Goal: Task Accomplishment & Management: Complete application form

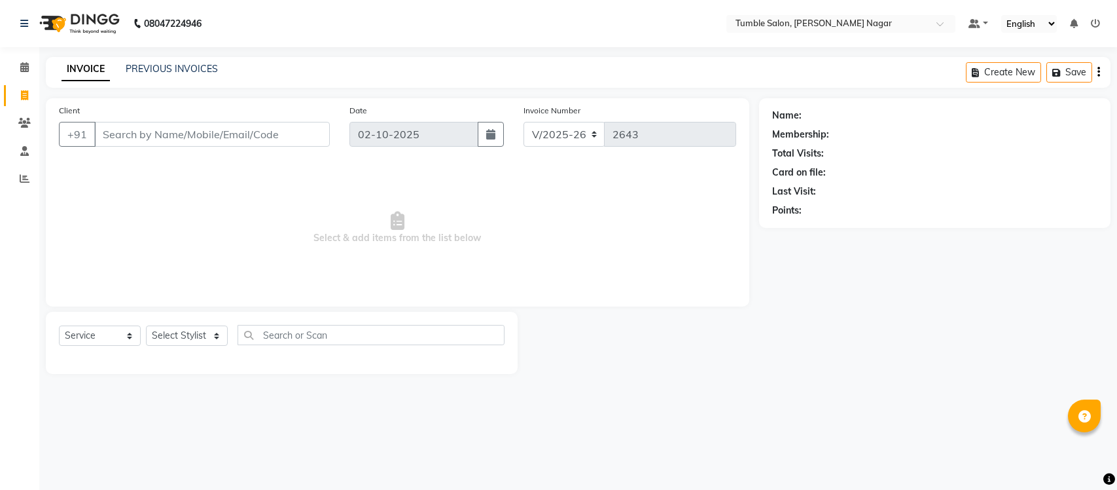
select select "8207"
select select "service"
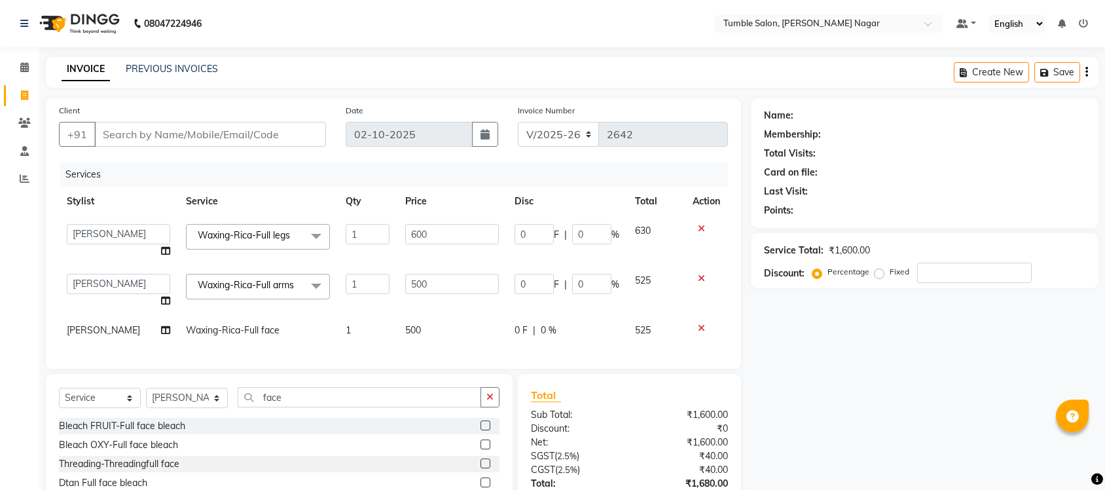
select select "8207"
select select "92332"
select select "service"
select select "92332"
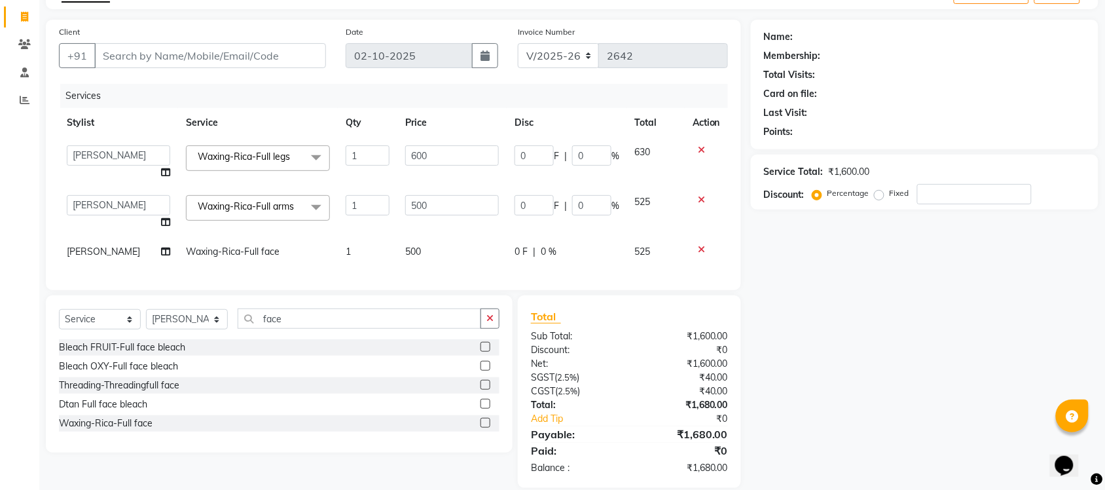
click at [698, 247] on icon at bounding box center [701, 249] width 7 height 9
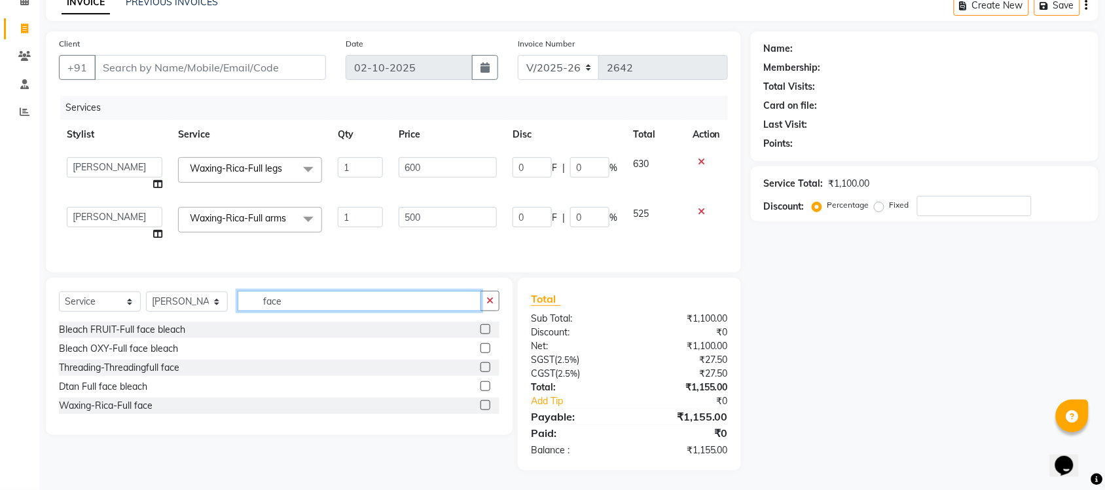
click at [386, 306] on input "face" at bounding box center [359, 301] width 243 height 20
type input "f"
type input "FULL FRONT"
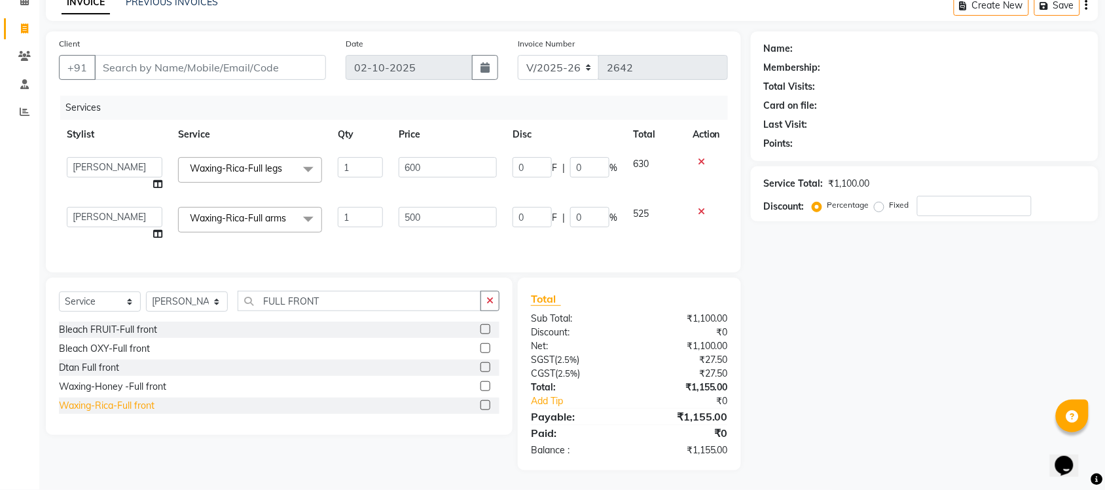
click at [120, 403] on div "Waxing-Rica-Full front" at bounding box center [107, 406] width 96 height 14
checkbox input "false"
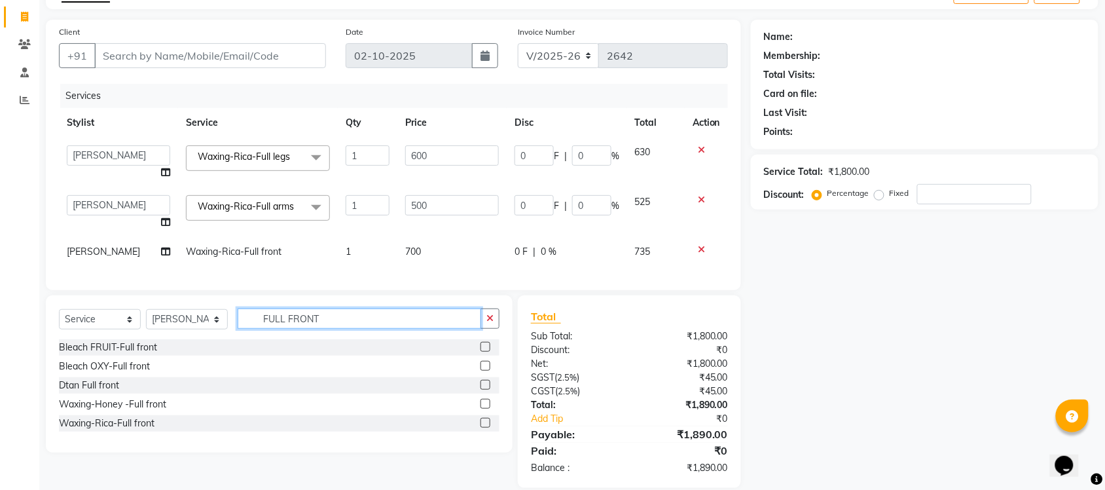
click at [332, 327] on input "FULL FRONT" at bounding box center [359, 318] width 243 height 20
type input "FULL BACK"
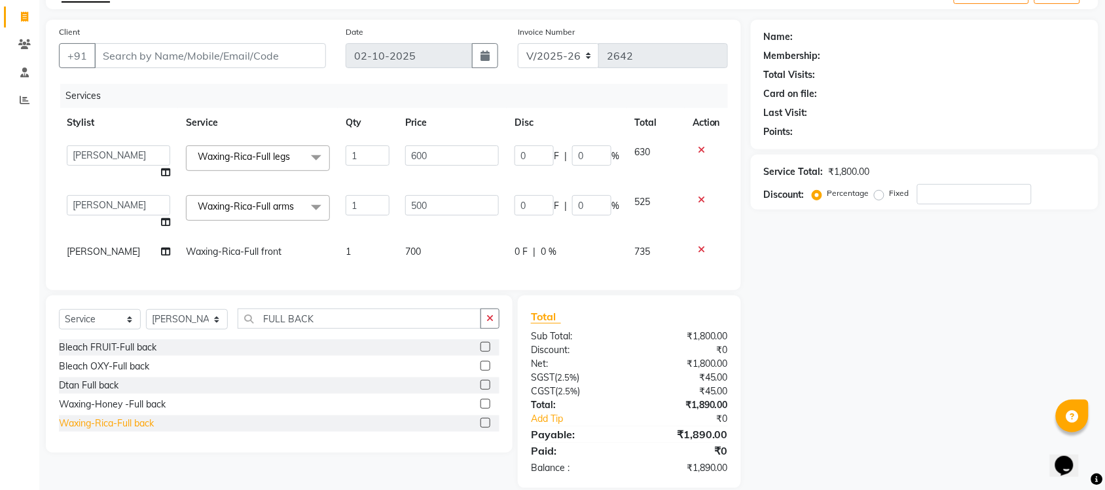
click at [141, 430] on div "Waxing-Rica-Full back" at bounding box center [106, 423] width 95 height 14
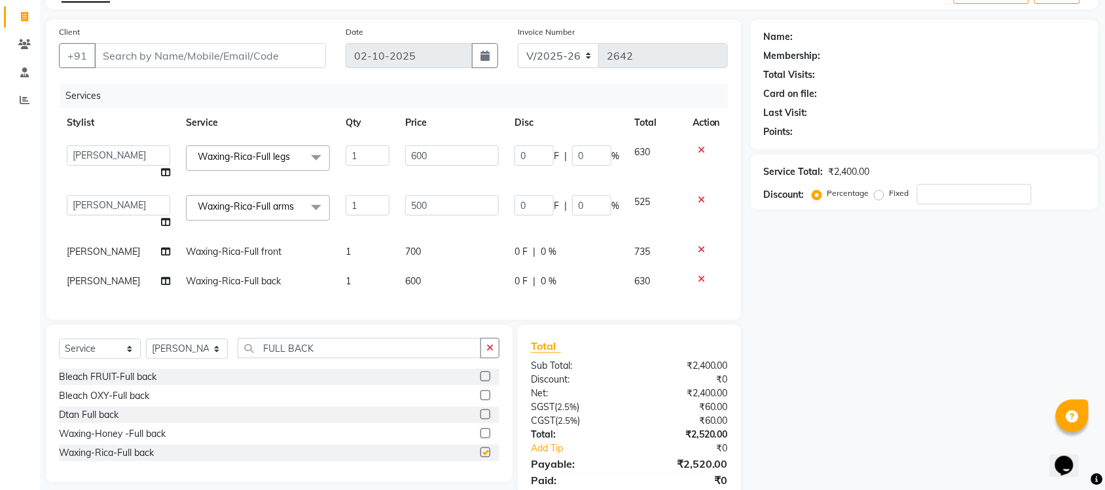
checkbox input "false"
click at [331, 353] on input "FULL BACK" at bounding box center [359, 348] width 243 height 20
drag, startPoint x: 336, startPoint y: 361, endPoint x: 224, endPoint y: 375, distance: 112.8
click at [224, 368] on div "Select Service Product Membership Package Voucher Prepaid Gift Card Select Styl…" at bounding box center [279, 353] width 440 height 31
click at [389, 354] on input "FULL BACK" at bounding box center [359, 348] width 243 height 20
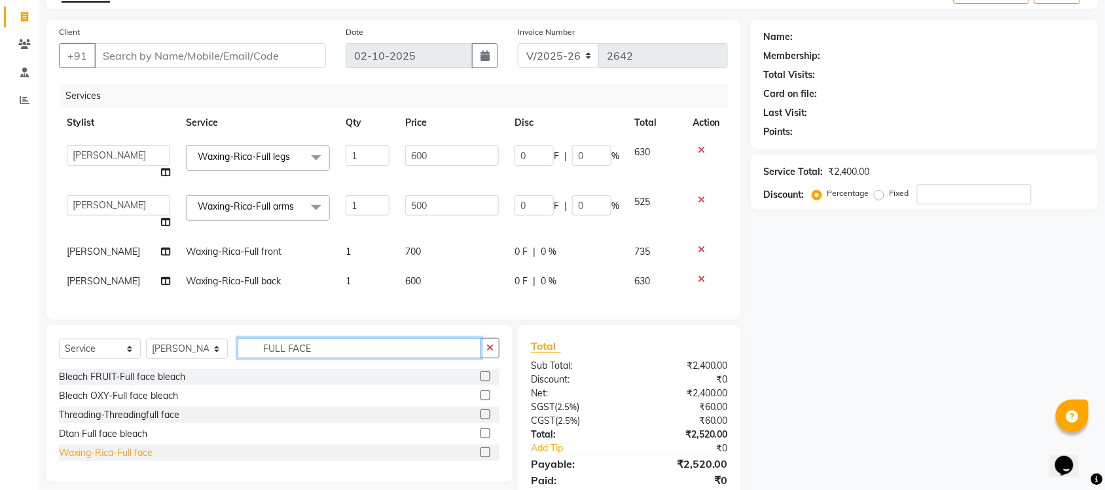
type input "FULL FACE"
click at [120, 459] on div "Waxing-Rica-Full face" at bounding box center [106, 453] width 94 height 14
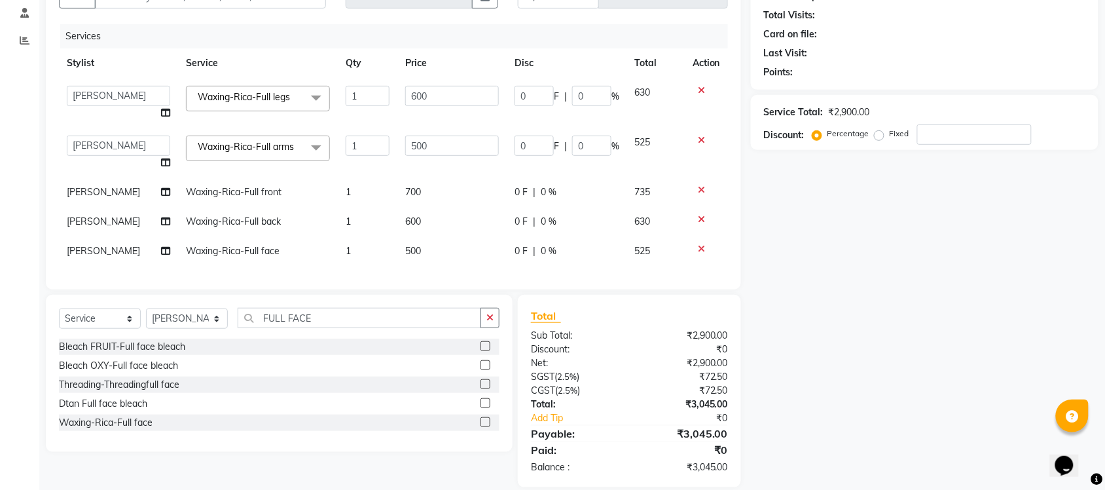
scroll to position [167, 0]
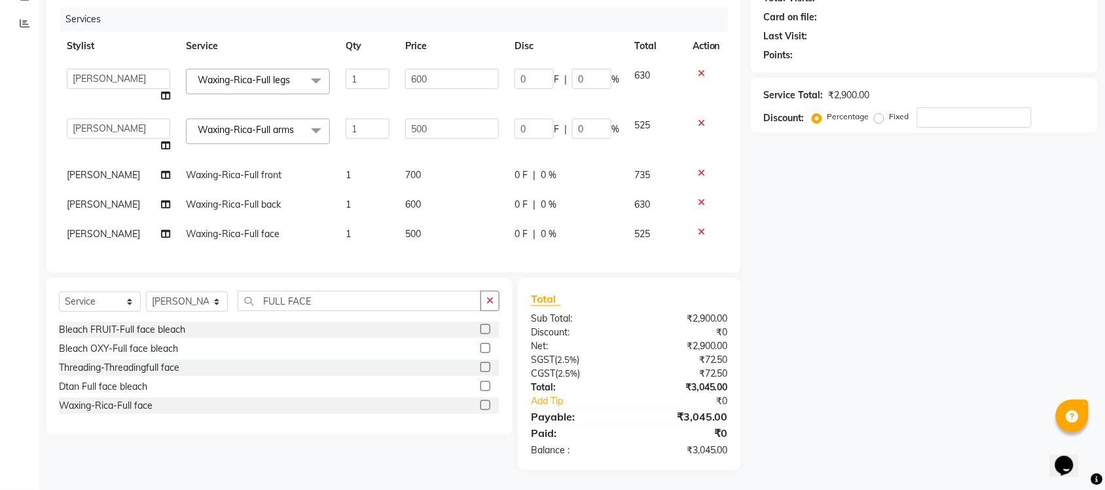
click at [702, 227] on icon at bounding box center [701, 231] width 7 height 9
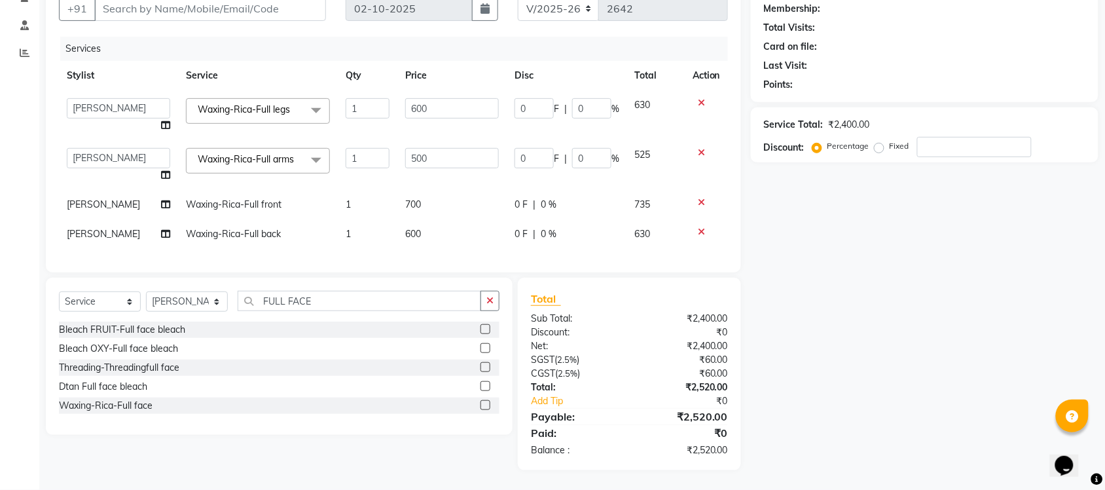
scroll to position [137, 0]
click at [105, 406] on div "Waxing-Rica-Full face" at bounding box center [106, 406] width 94 height 14
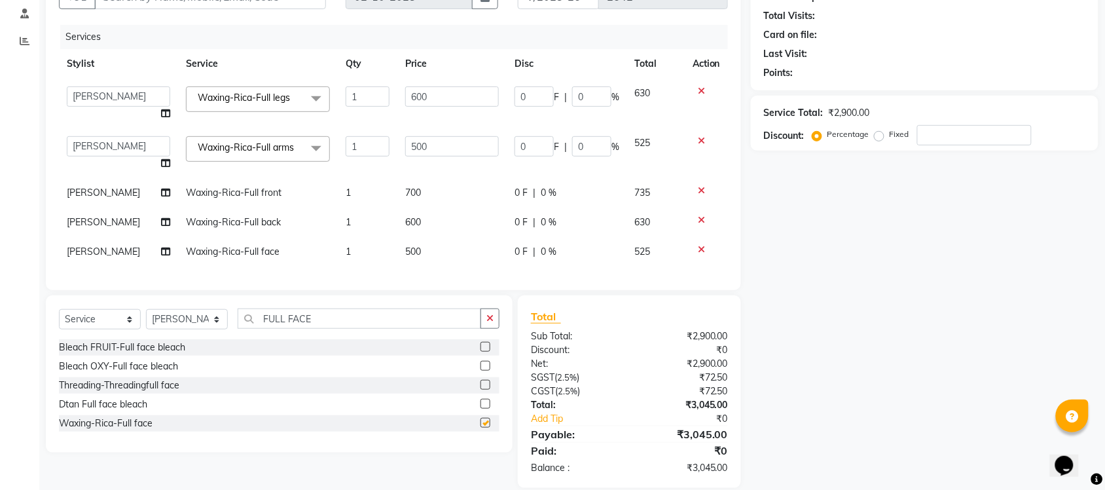
scroll to position [167, 0]
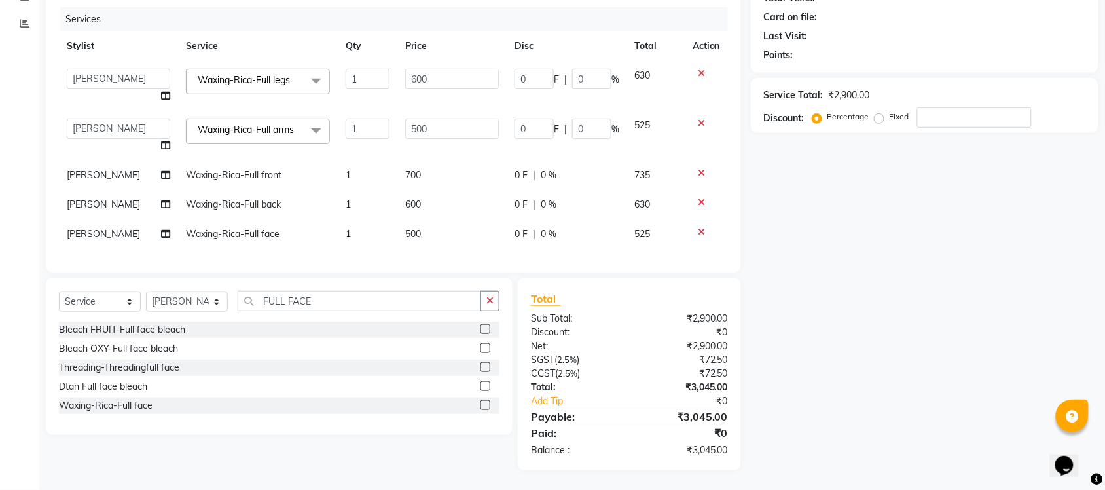
checkbox input "false"
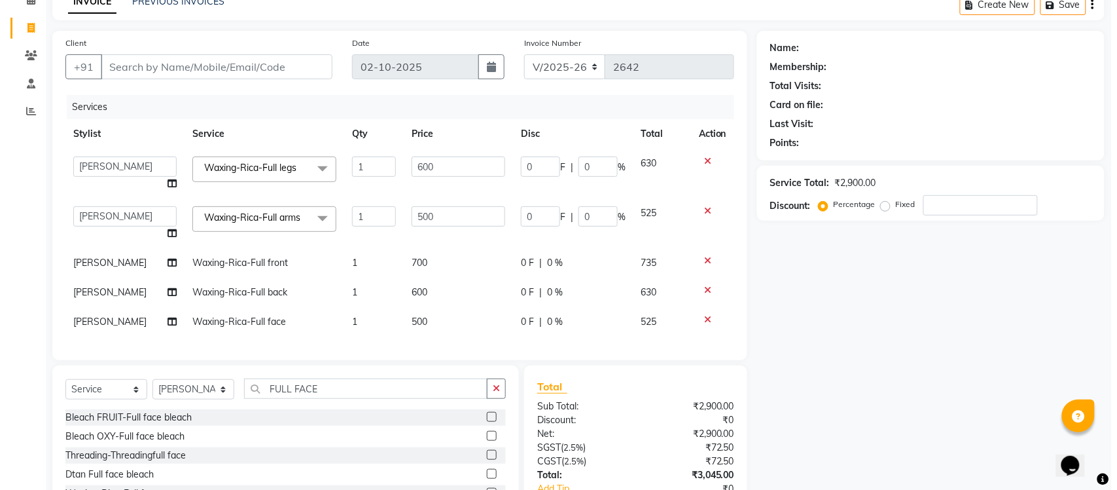
scroll to position [0, 0]
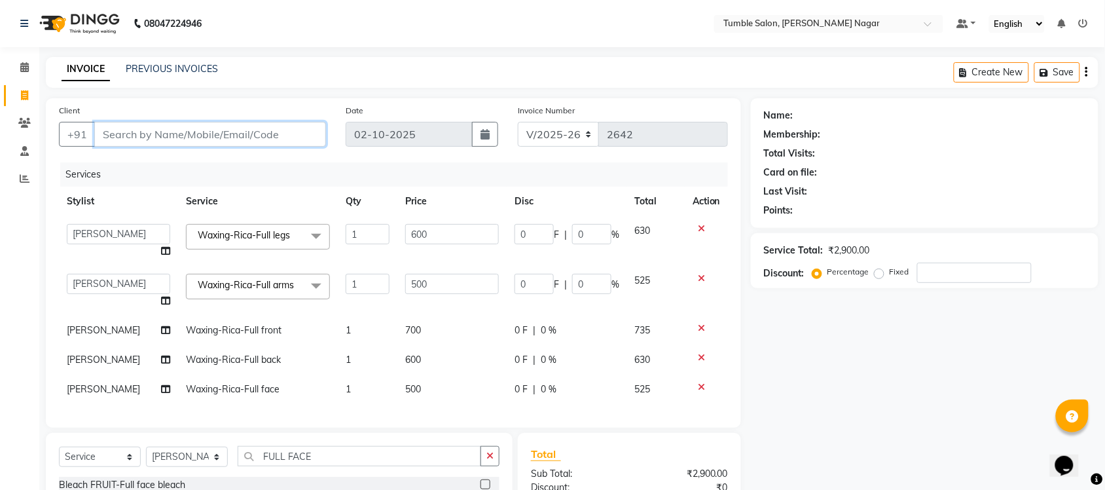
click at [280, 128] on input "Client" at bounding box center [210, 134] width 232 height 25
type input "9"
type input "0"
type input "9560567403"
click at [301, 135] on span "Add Client" at bounding box center [292, 134] width 52 height 13
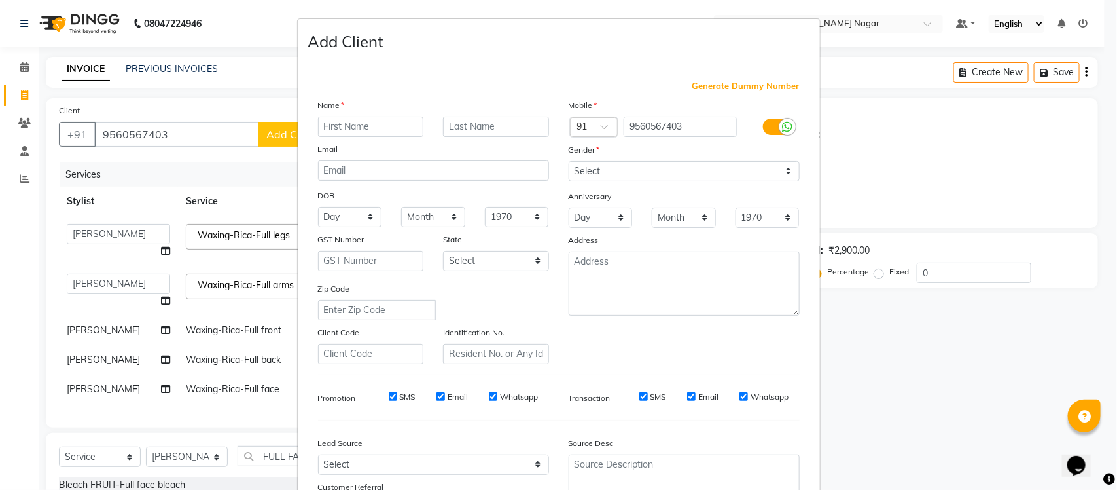
type input "k"
type input "[PERSON_NAME]"
click at [734, 165] on select "Select [DEMOGRAPHIC_DATA] [DEMOGRAPHIC_DATA] Other Prefer Not To Say" at bounding box center [684, 171] width 231 height 20
select select "[DEMOGRAPHIC_DATA]"
click at [569, 161] on select "Select [DEMOGRAPHIC_DATA] [DEMOGRAPHIC_DATA] Other Prefer Not To Say" at bounding box center [684, 171] width 231 height 20
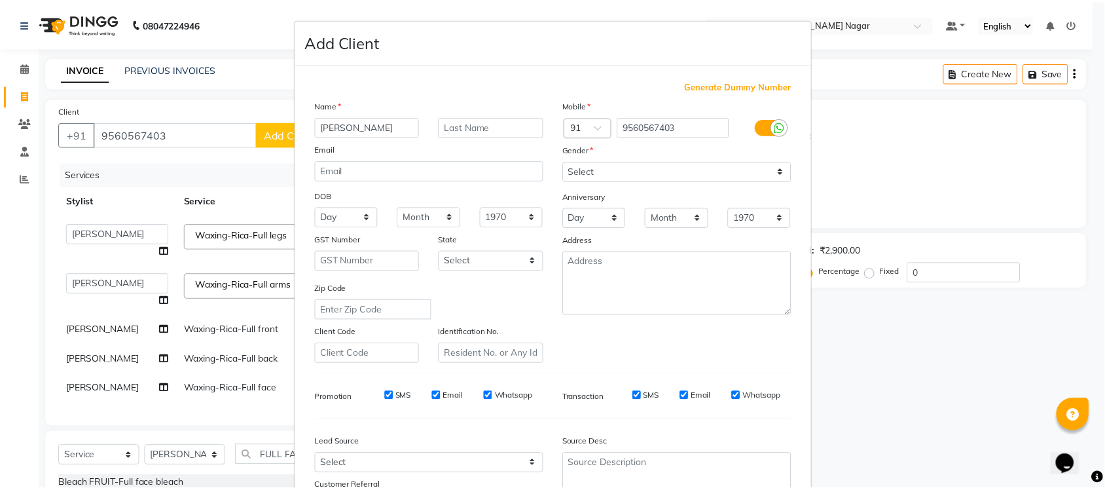
scroll to position [109, 0]
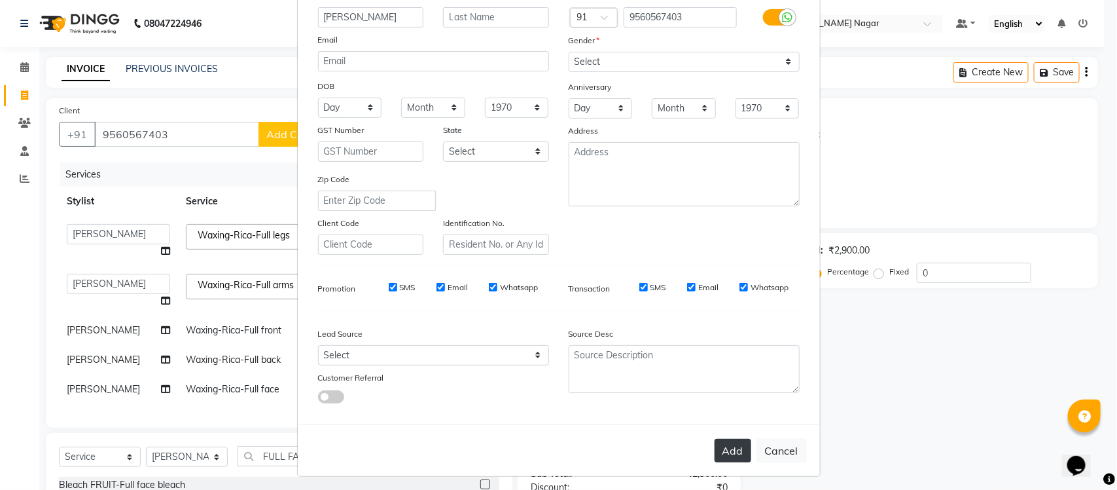
click at [740, 448] on button "Add" at bounding box center [733, 451] width 37 height 24
select select
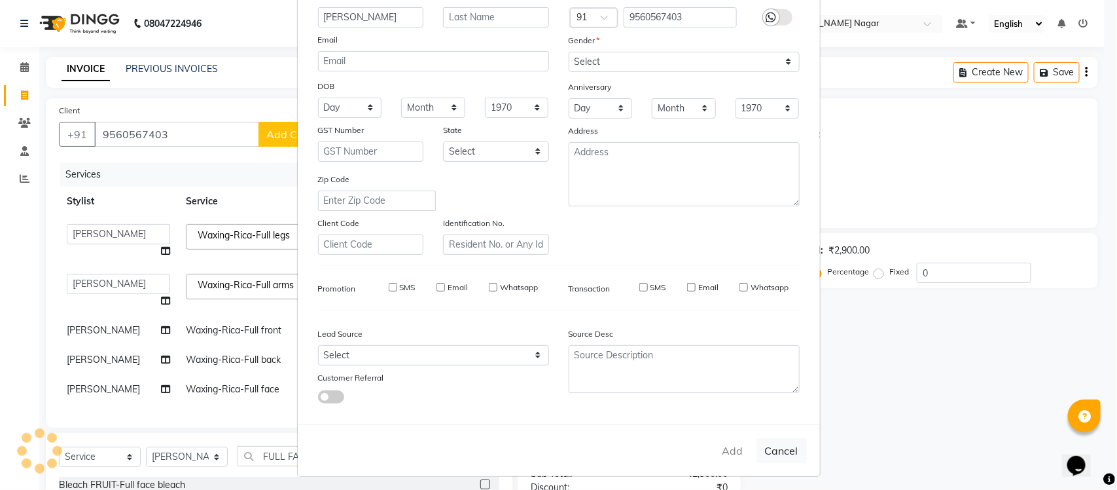
select select
checkbox input "false"
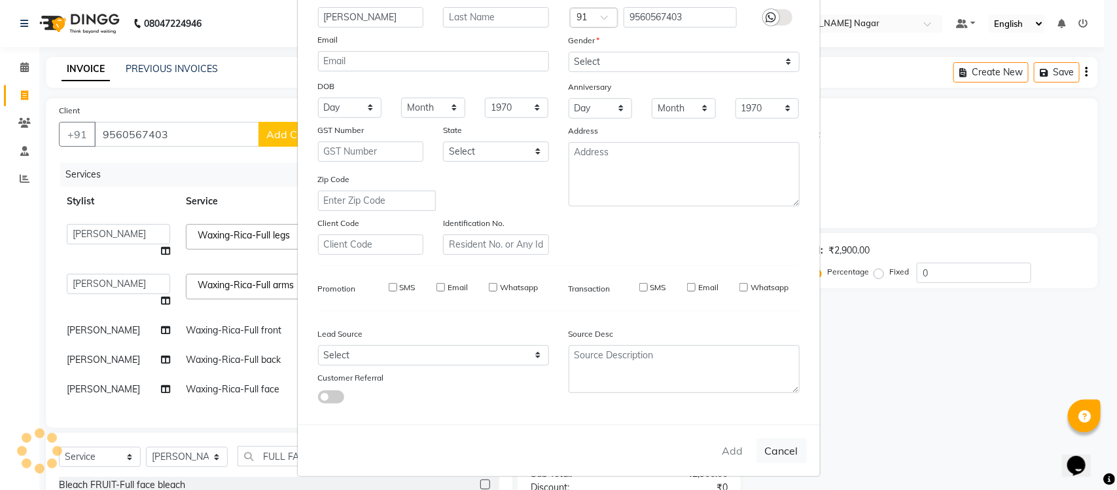
checkbox input "false"
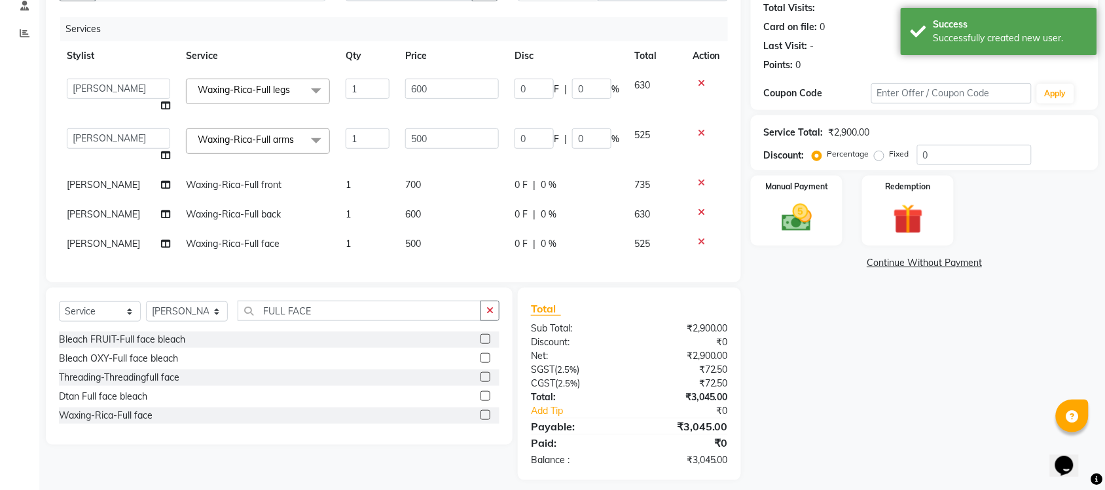
scroll to position [167, 0]
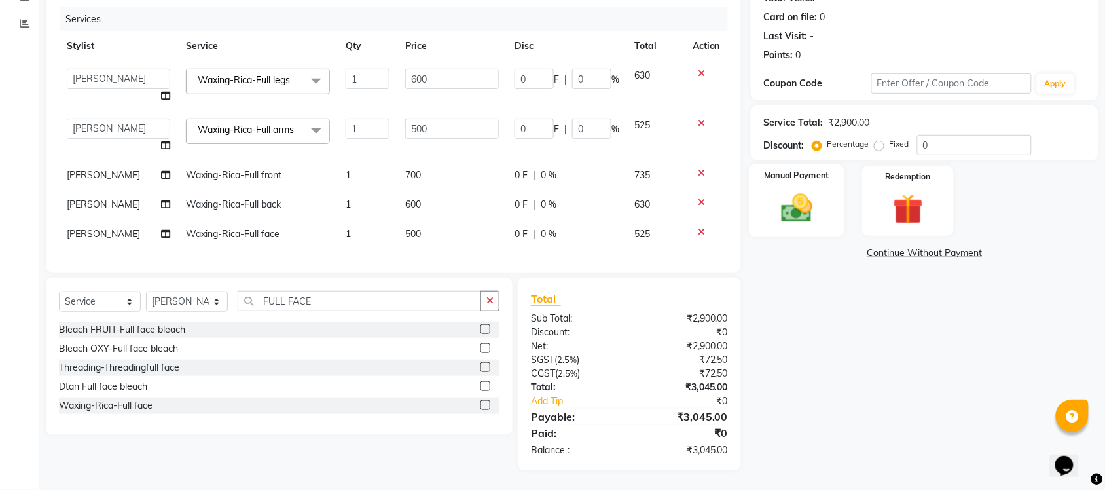
click at [813, 175] on div "Manual Payment" at bounding box center [797, 200] width 96 height 73
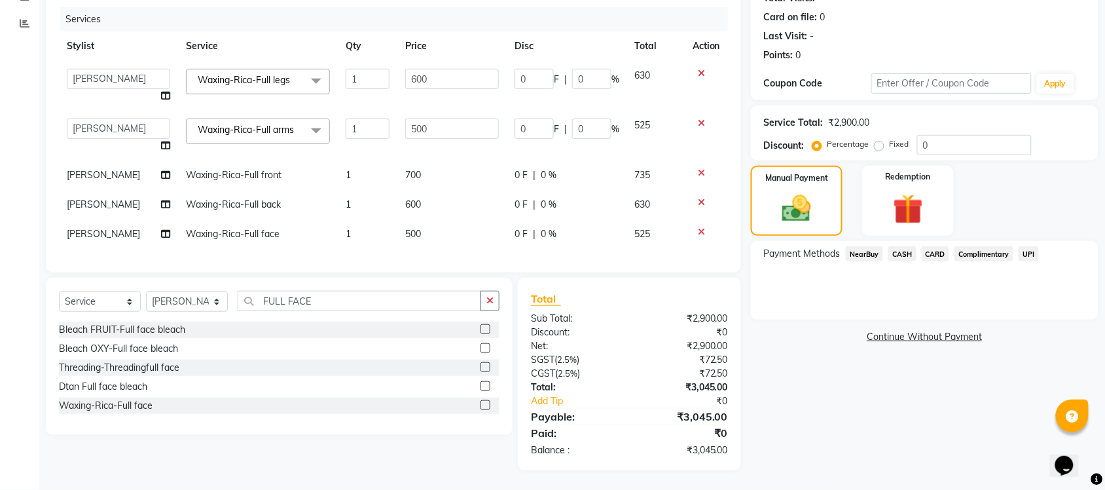
click at [1032, 246] on span "UPI" at bounding box center [1028, 253] width 20 height 15
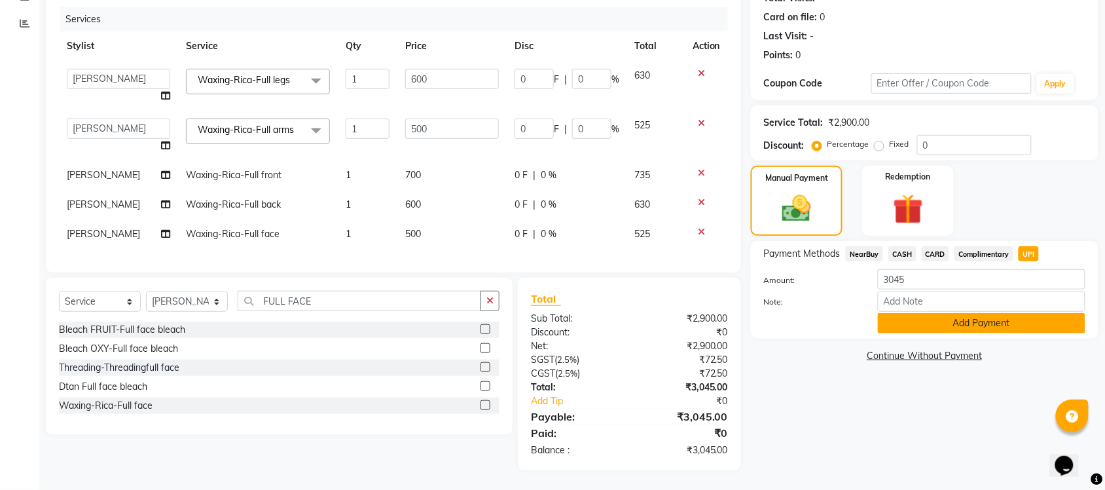
click at [996, 313] on button "Add Payment" at bounding box center [981, 323] width 207 height 20
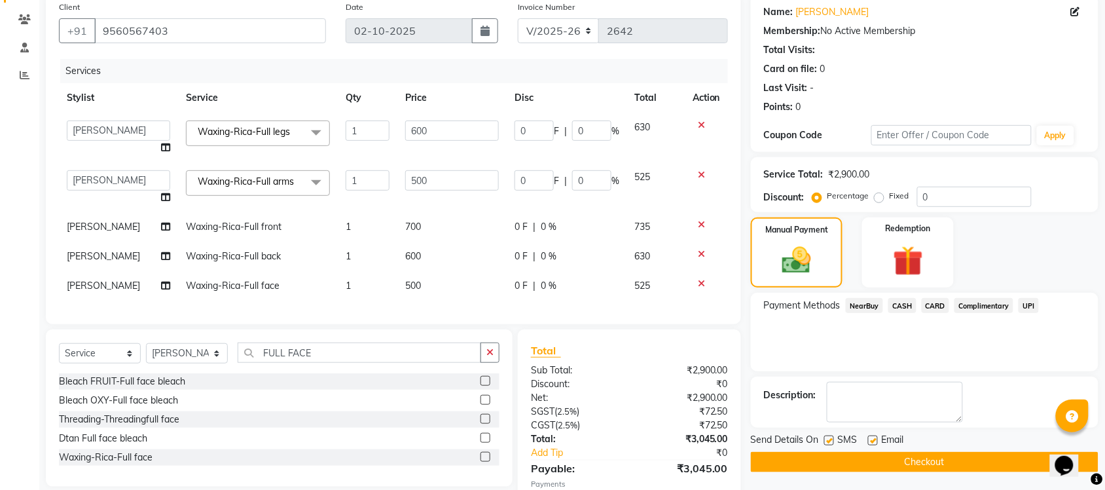
scroll to position [194, 0]
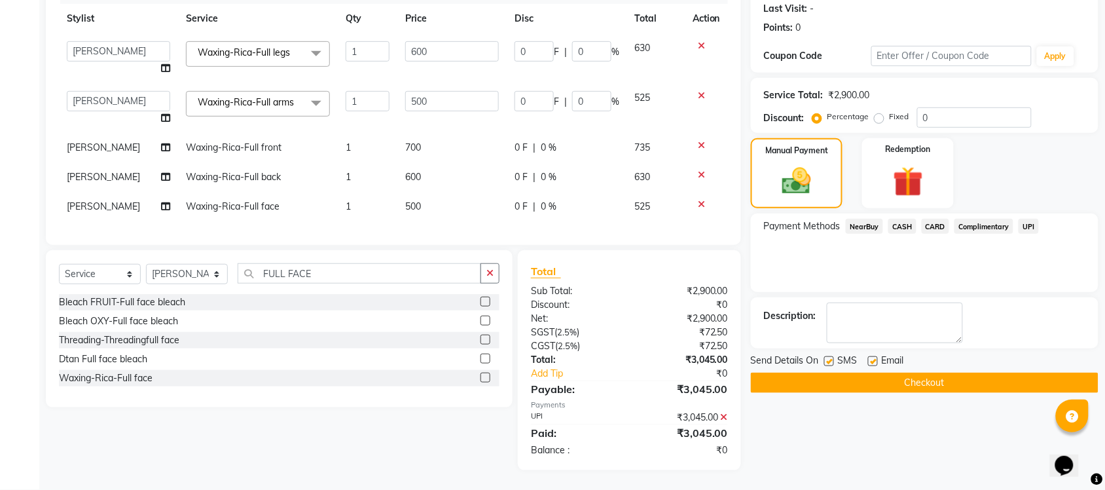
click at [882, 372] on button "Checkout" at bounding box center [925, 382] width 348 height 20
